Goal: Communication & Community: Answer question/provide support

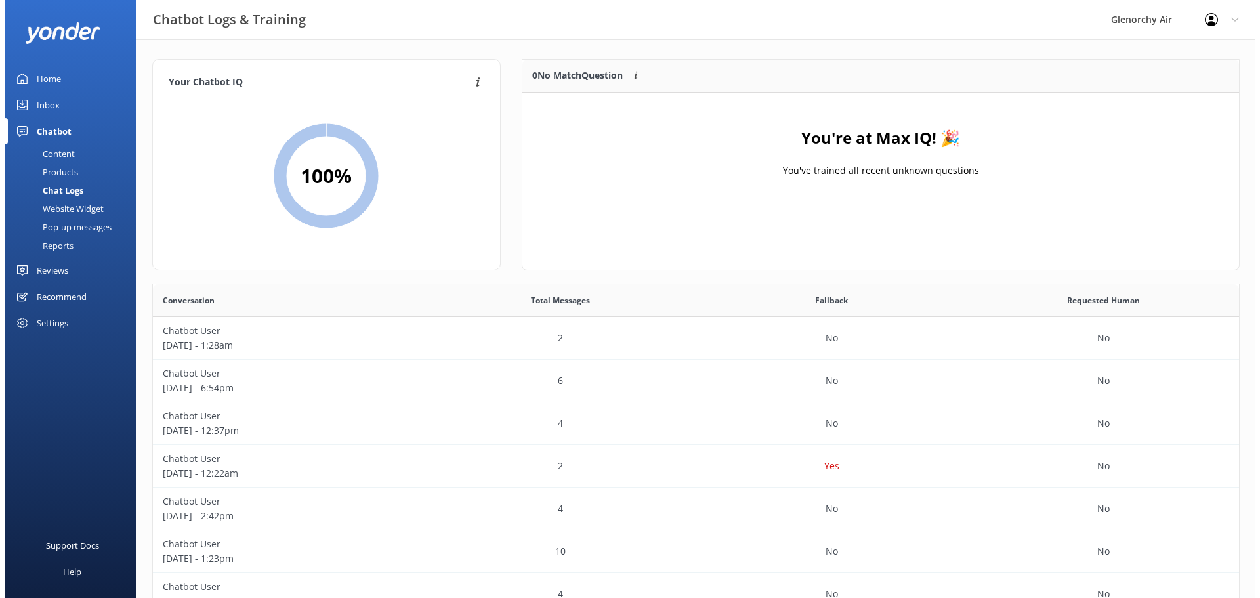
scroll to position [450, 1077]
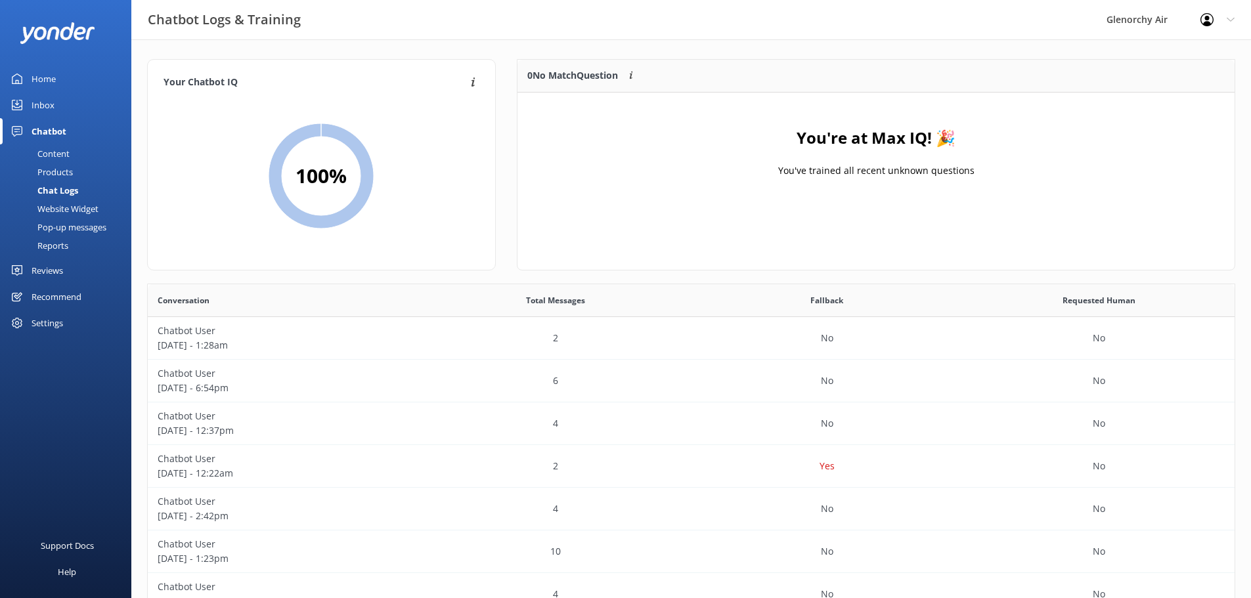
click at [42, 107] on div "Inbox" at bounding box center [43, 105] width 23 height 26
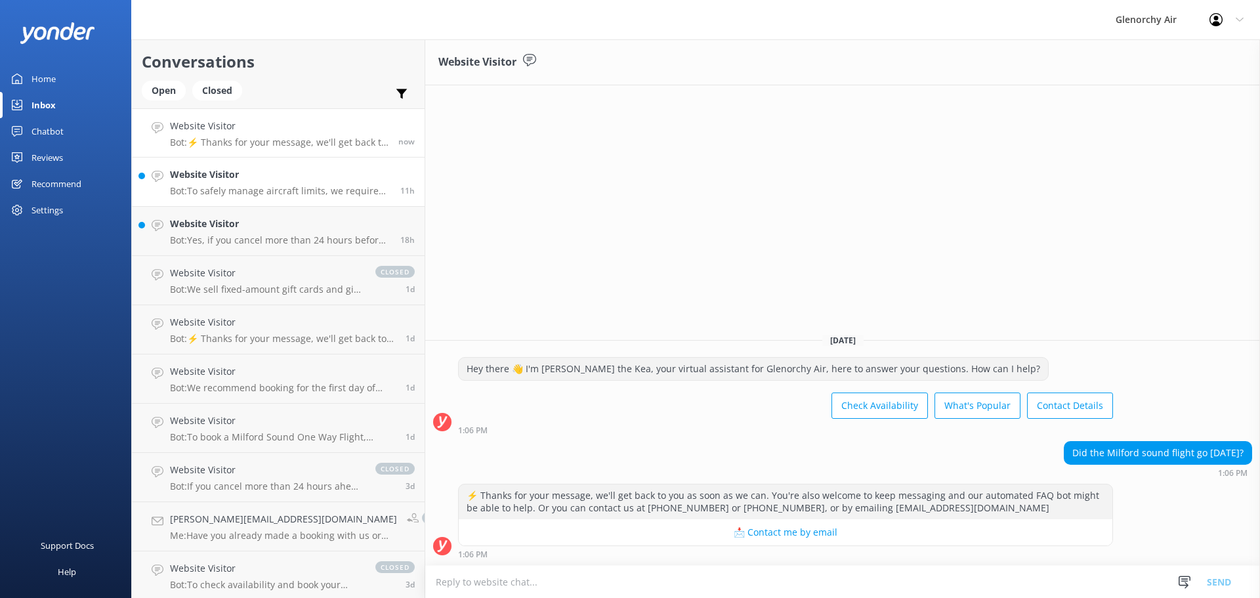
click at [260, 186] on p "Bot: To safely manage aircraft limits, we require passenger weights at booking.…" at bounding box center [280, 191] width 221 height 12
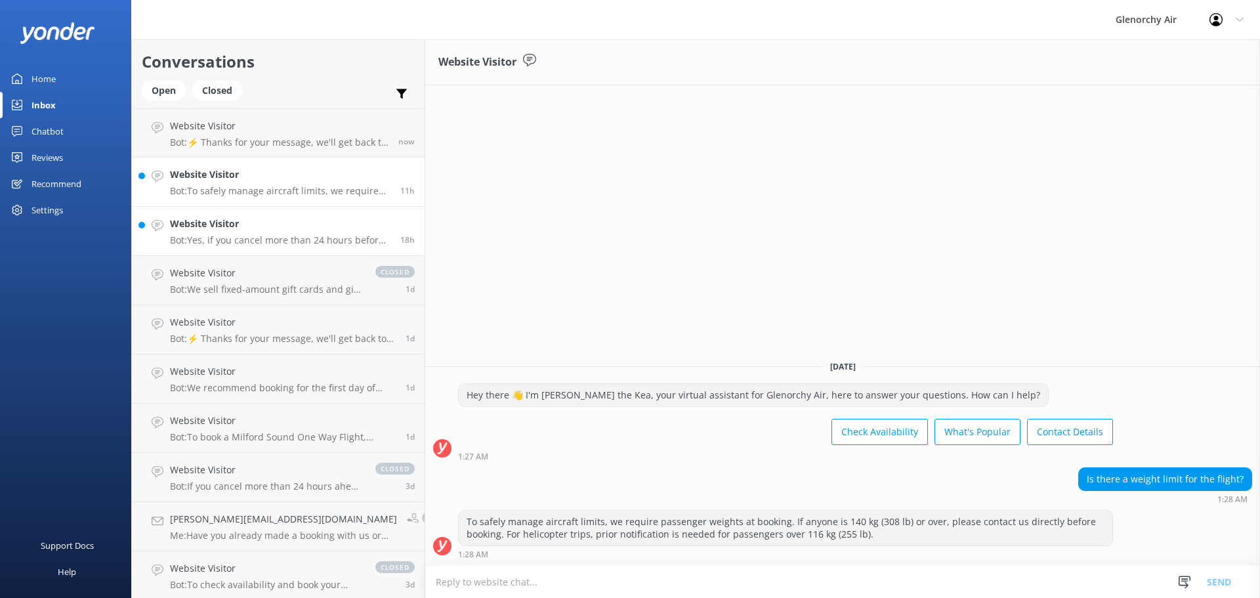
click at [264, 230] on h4 "Website Visitor" at bounding box center [280, 224] width 221 height 14
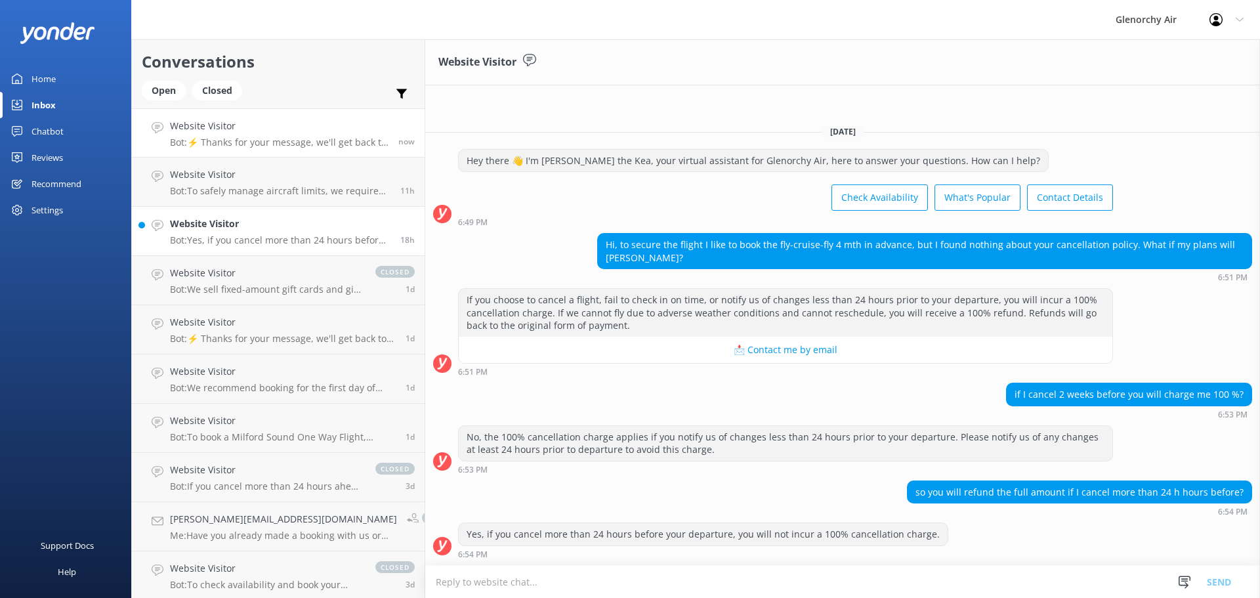
click at [265, 144] on p "Bot: ⚡ Thanks for your message, we'll get back to you as soon as we can. You're…" at bounding box center [279, 143] width 219 height 12
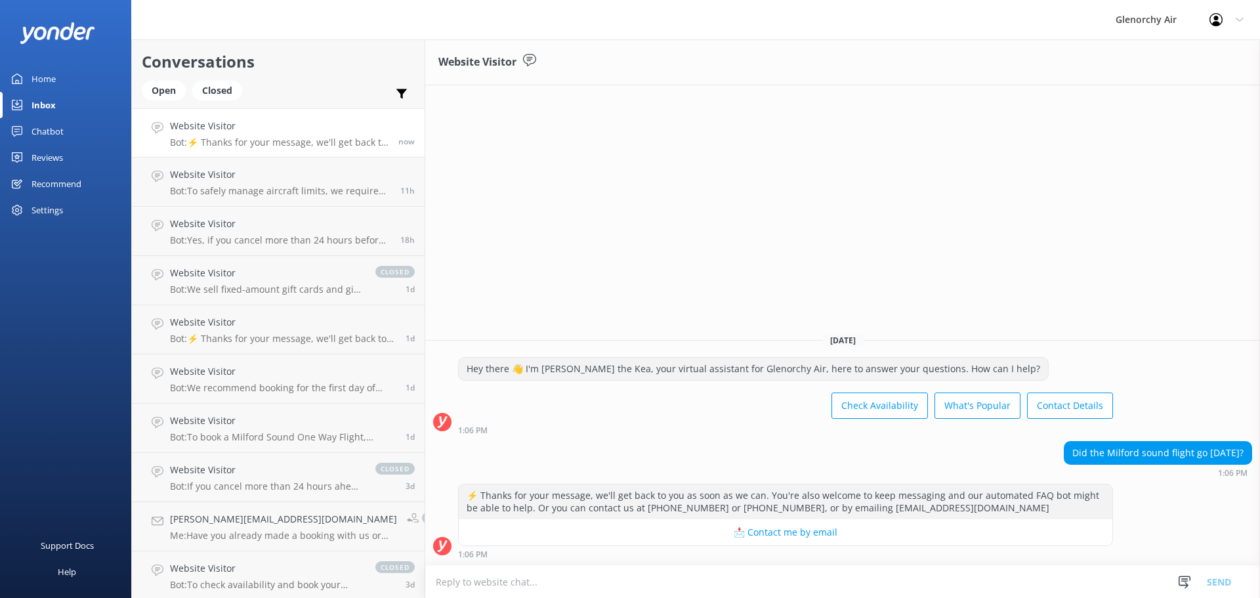
click at [678, 110] on div "Website Visitor [DATE] Hey there 👋 I'm [PERSON_NAME] the Kea, your virtual assi…" at bounding box center [842, 318] width 835 height 559
click at [278, 135] on div "Website Visitor Bot: ⚡ Thanks for your message, we'll get back to you as soon a…" at bounding box center [281, 133] width 223 height 28
click at [546, 192] on div "Website Visitor [DATE] Hey there 👋 I'm [PERSON_NAME] the Kea, your virtual assi…" at bounding box center [842, 318] width 835 height 559
click at [253, 172] on h4 "Website Visitor" at bounding box center [280, 174] width 221 height 14
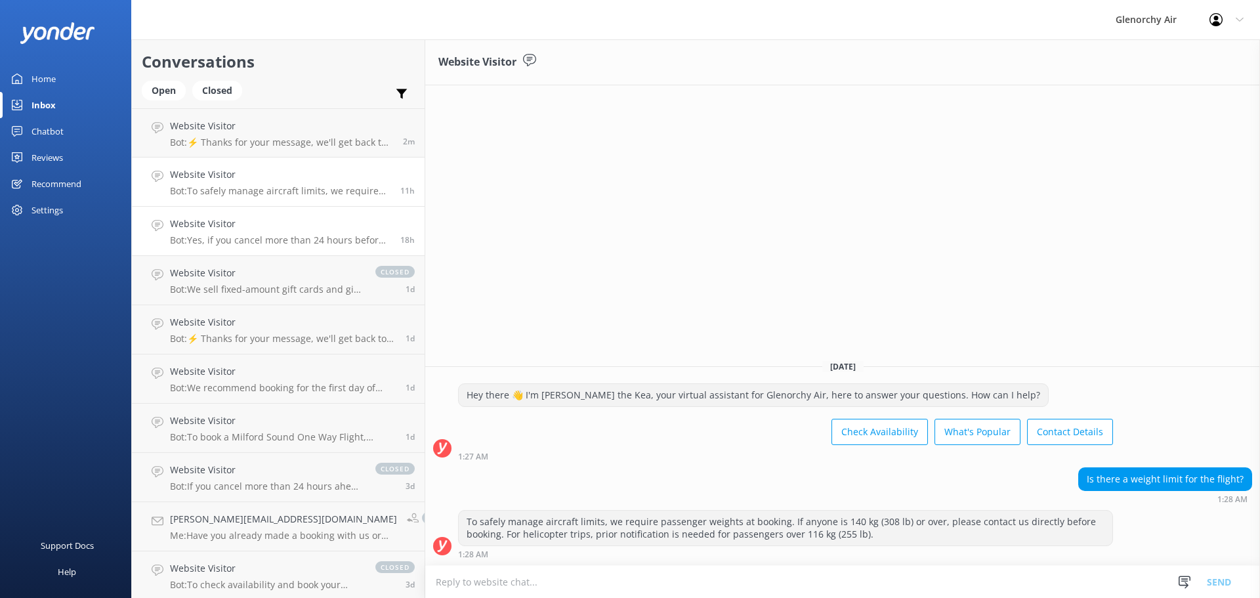
click at [260, 246] on p "Bot: Yes, if you cancel more than 24 hours before your departure, you will not …" at bounding box center [280, 240] width 221 height 12
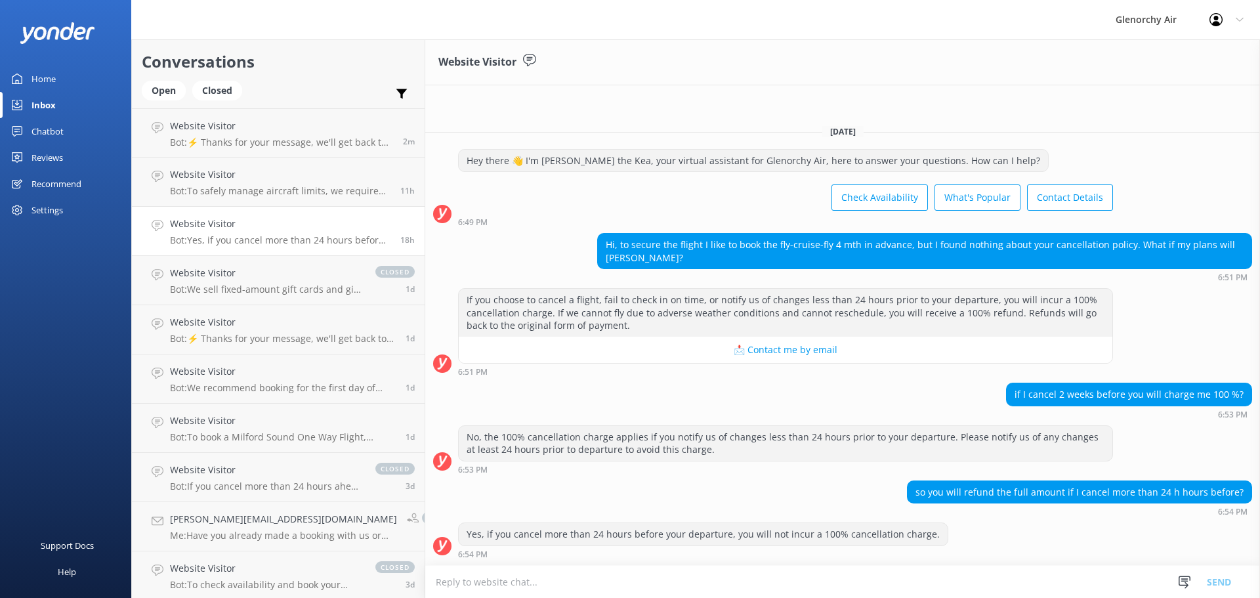
click at [263, 218] on h4 "Website Visitor" at bounding box center [280, 224] width 221 height 14
click at [272, 133] on h4 "Website Visitor" at bounding box center [281, 126] width 223 height 14
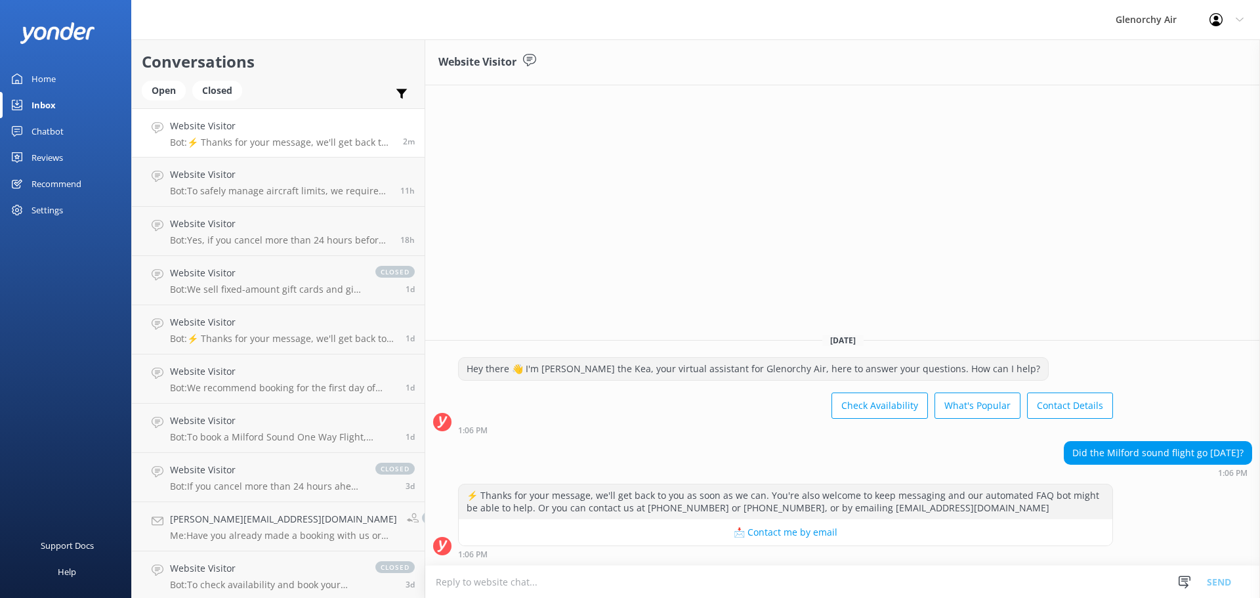
click at [583, 248] on div "Website Visitor [DATE] Hey there 👋 I'm [PERSON_NAME] the Kea, your virtual assi…" at bounding box center [842, 318] width 835 height 559
